Goal: Task Accomplishment & Management: Manage account settings

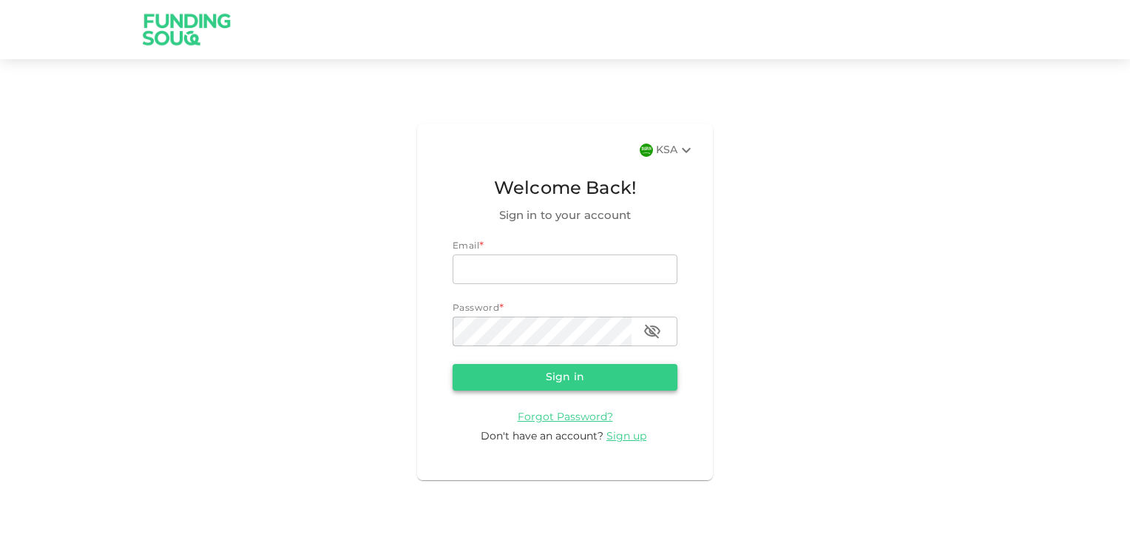
type input "[PERSON_NAME][EMAIL_ADDRESS][DOMAIN_NAME]"
click at [553, 371] on button "Sign in" at bounding box center [564, 377] width 225 height 27
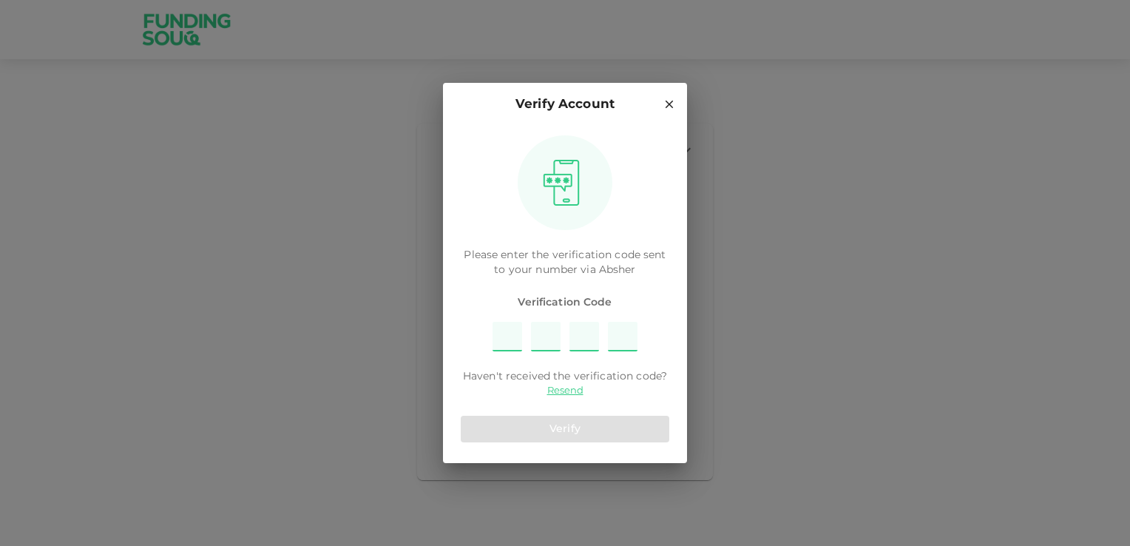
click at [506, 341] on input "Please enter OTP character 1" at bounding box center [507, 337] width 30 height 30
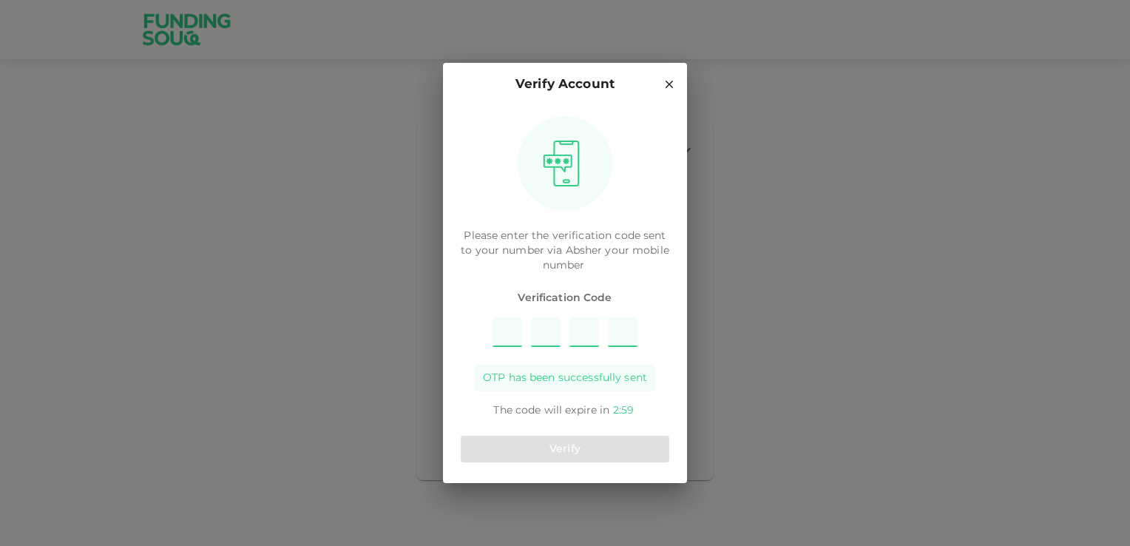
click at [506, 341] on input "Please enter OTP character 1" at bounding box center [507, 332] width 30 height 30
type input "6"
type input "8"
type input "9"
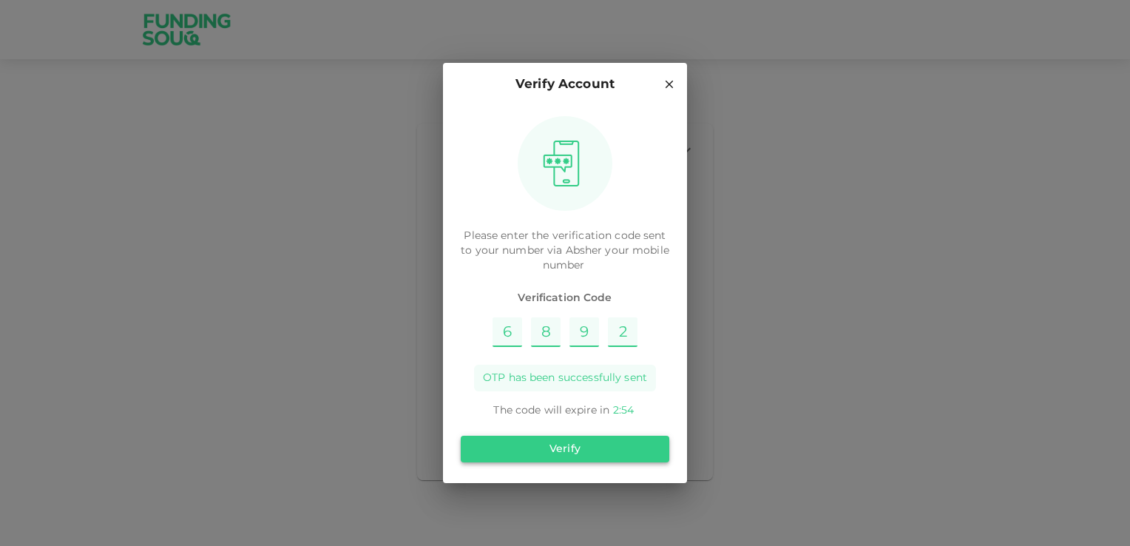
type input "2"
click at [559, 444] on button "Verify" at bounding box center [565, 448] width 208 height 27
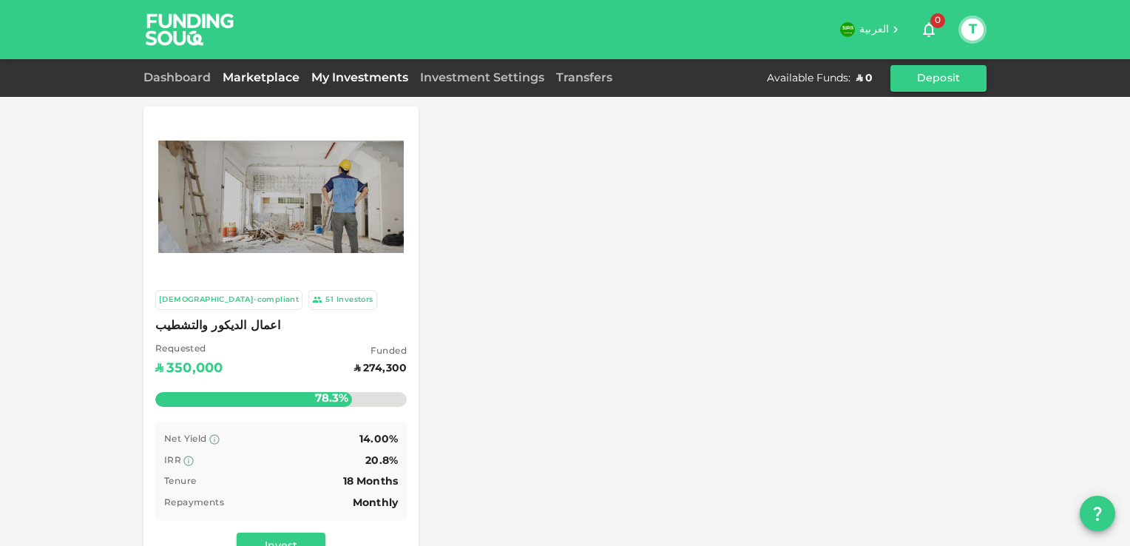
click at [335, 78] on link "My Investments" at bounding box center [359, 77] width 109 height 11
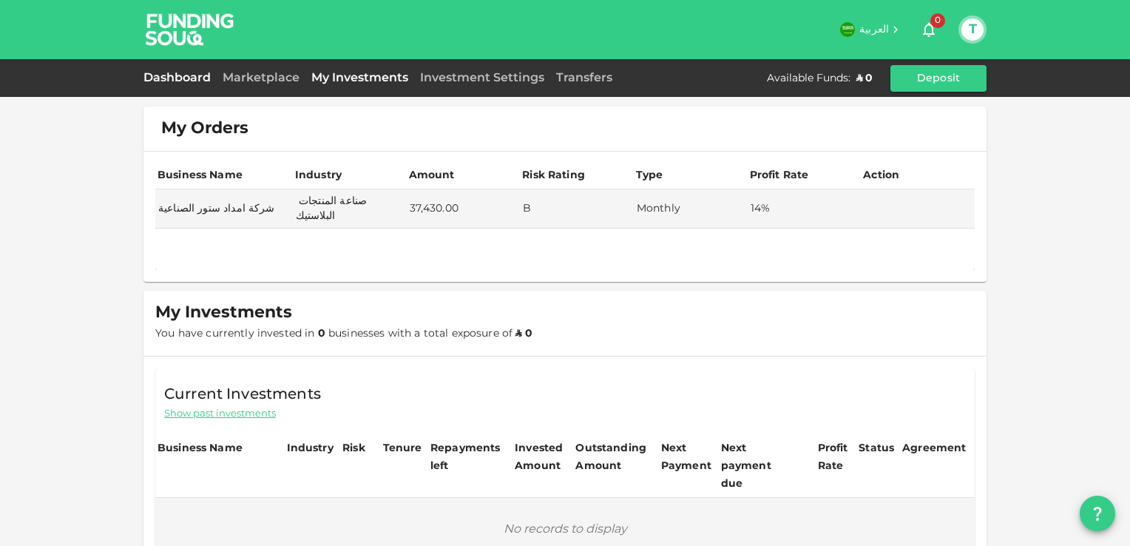
click at [187, 75] on link "Dashboard" at bounding box center [179, 77] width 73 height 11
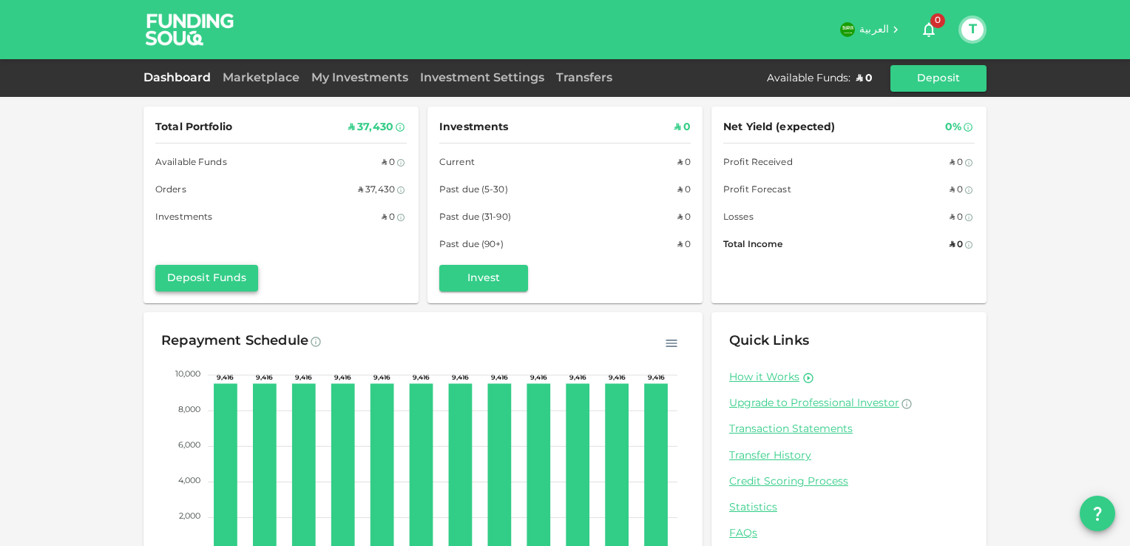
click at [200, 291] on button "Deposit Funds" at bounding box center [206, 278] width 103 height 27
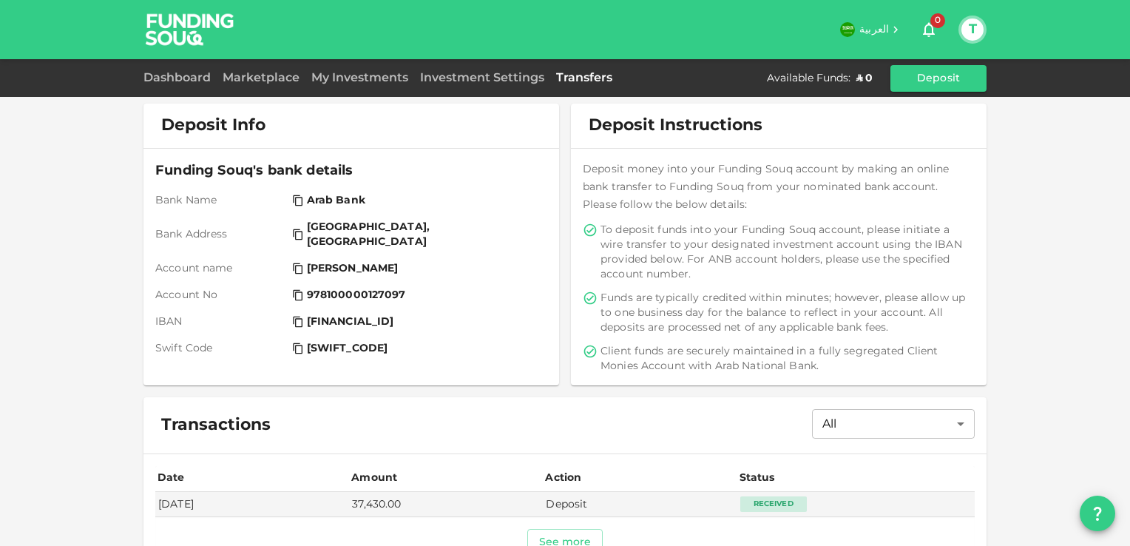
scroll to position [94, 0]
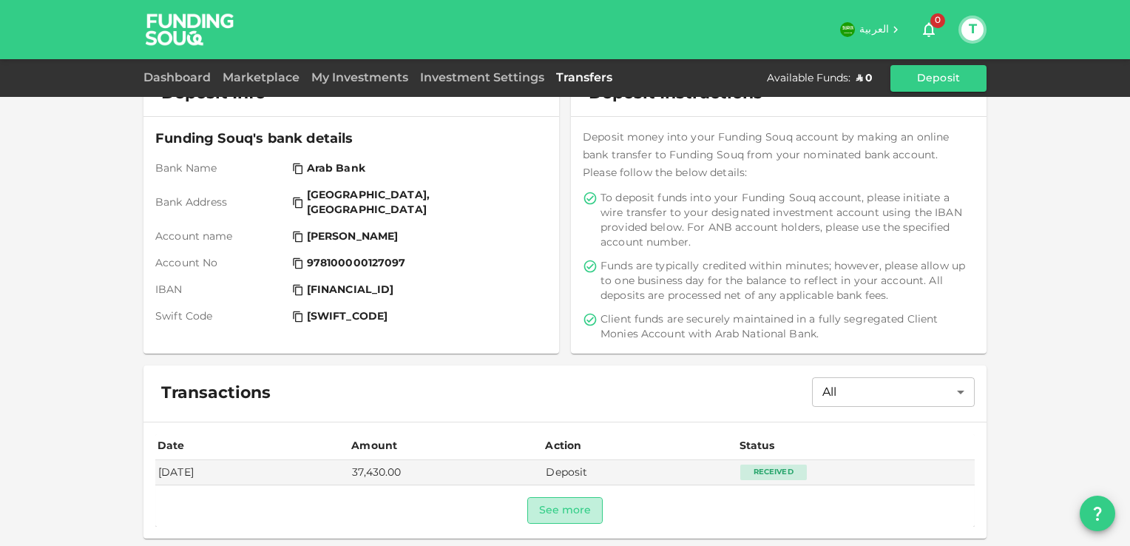
click at [552, 502] on button "See more" at bounding box center [565, 510] width 76 height 27
